Goal: Task Accomplishment & Management: Use online tool/utility

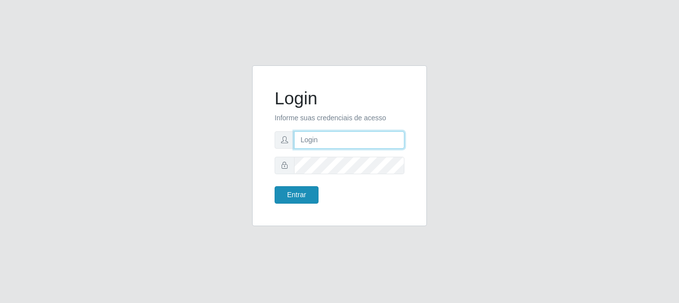
type input "vambertoCD@redecompras"
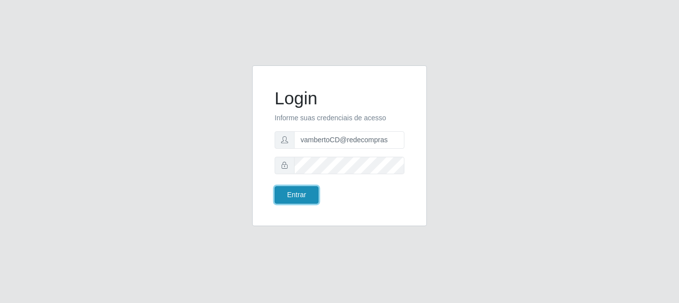
click at [308, 196] on button "Entrar" at bounding box center [297, 194] width 44 height 17
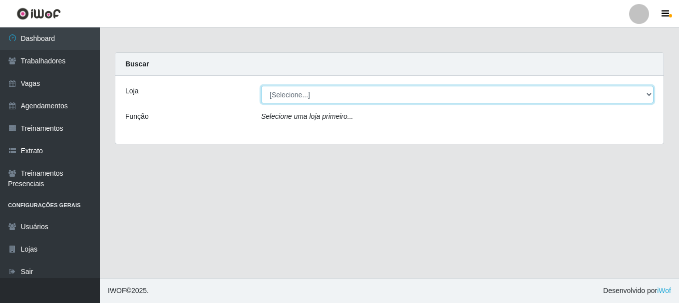
click at [279, 98] on select "[Selecione...] Rede Compras - CD Logistica" at bounding box center [457, 94] width 393 height 17
select select "429"
click at [261, 86] on select "[Selecione...] Rede Compras - CD Logistica" at bounding box center [457, 94] width 393 height 17
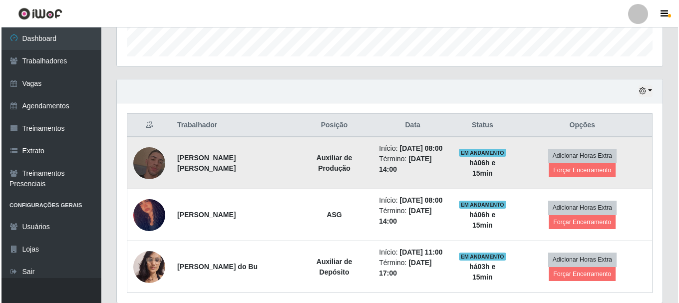
scroll to position [316, 0]
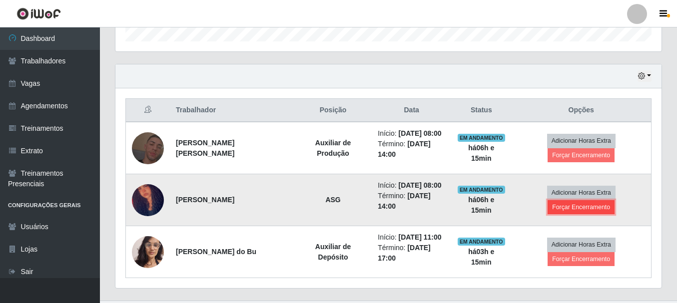
click at [610, 200] on button "Forçar Encerramento" at bounding box center [580, 207] width 67 height 14
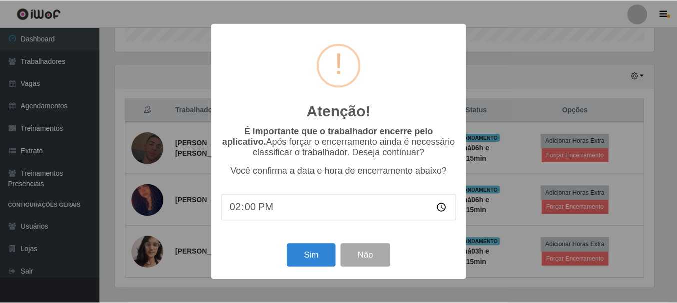
scroll to position [207, 541]
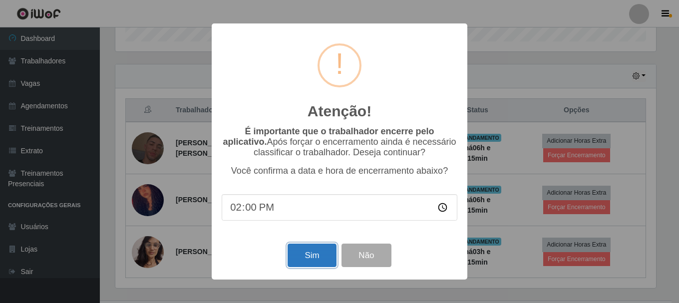
click at [316, 253] on button "Sim" at bounding box center [312, 255] width 48 height 23
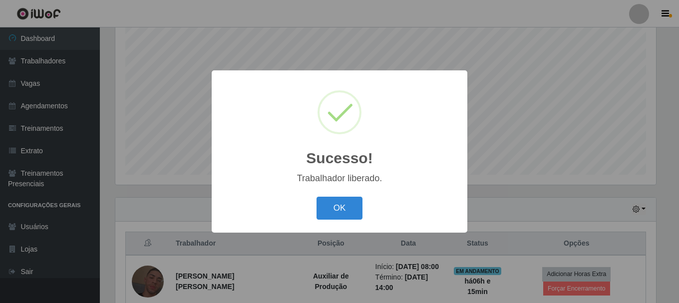
click at [331, 222] on div "OK Cancel" at bounding box center [340, 208] width 236 height 28
click at [330, 210] on button "OK" at bounding box center [340, 208] width 46 height 23
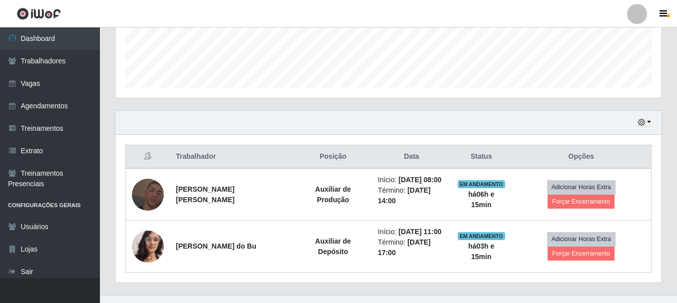
scroll to position [271, 0]
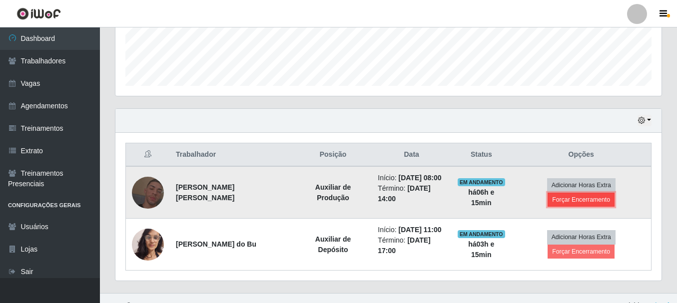
click at [614, 193] on button "Forçar Encerramento" at bounding box center [580, 200] width 67 height 14
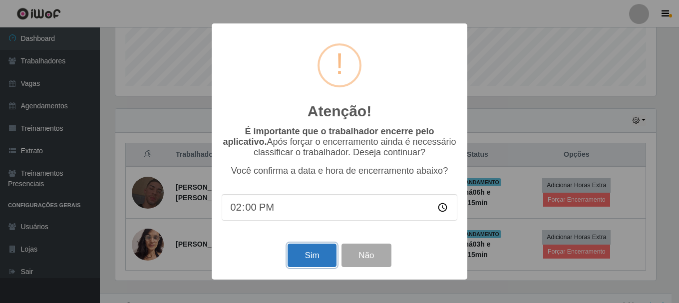
click at [310, 258] on button "Sim" at bounding box center [312, 255] width 48 height 23
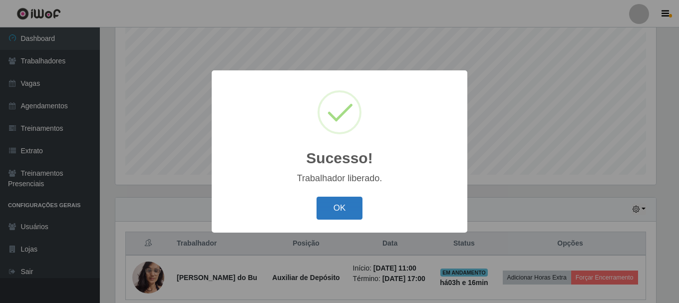
click at [343, 210] on button "OK" at bounding box center [340, 208] width 46 height 23
